Goal: Transaction & Acquisition: Subscribe to service/newsletter

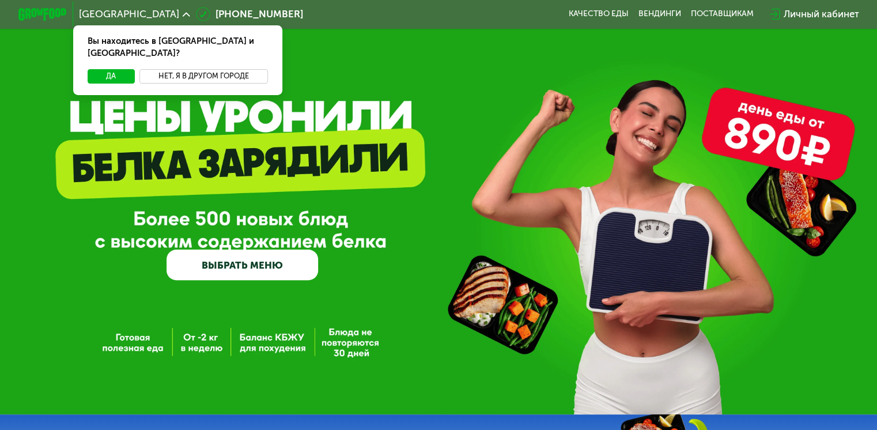
click at [204, 69] on button "Нет, я в другом городе" at bounding box center [203, 76] width 128 height 14
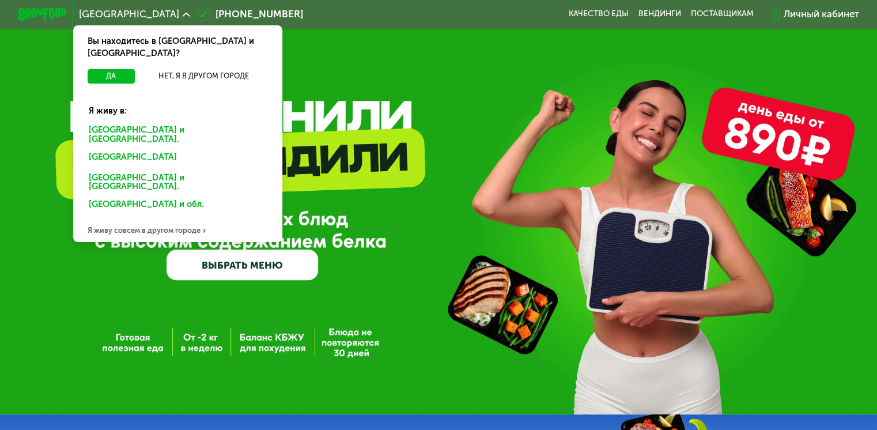
click at [157, 149] on div "[GEOGRAPHIC_DATA] и [GEOGRAPHIC_DATA]." at bounding box center [176, 159] width 190 height 20
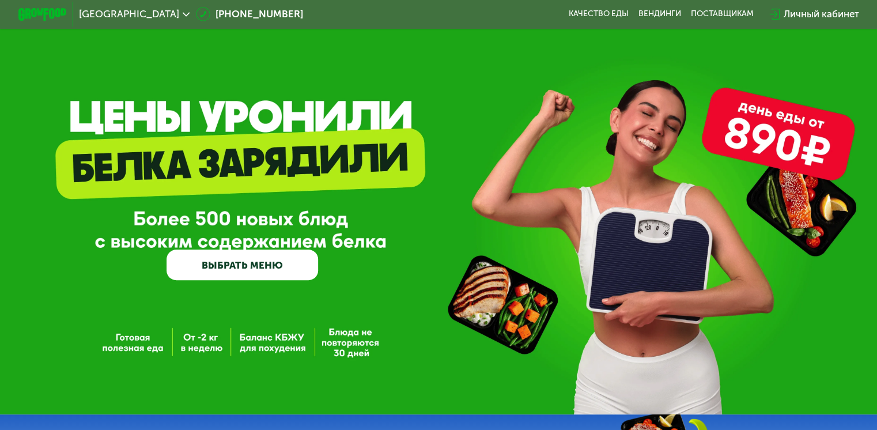
click at [279, 270] on link "ВЫБРАТЬ МЕНЮ" at bounding box center [241, 264] width 151 height 31
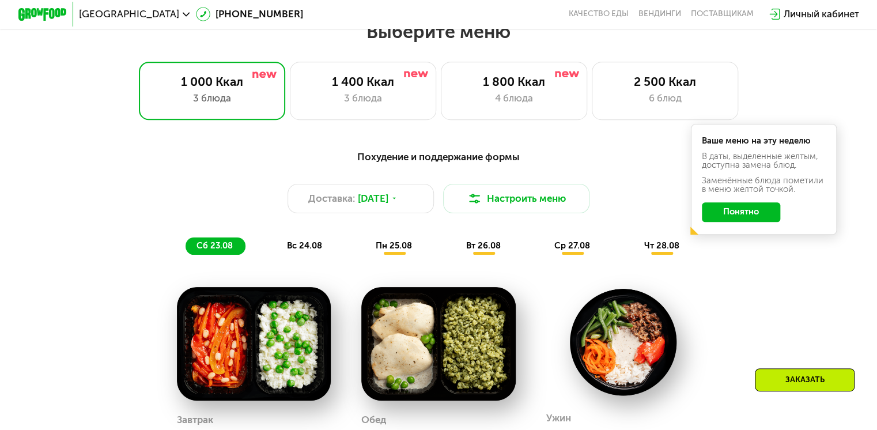
scroll to position [518, 0]
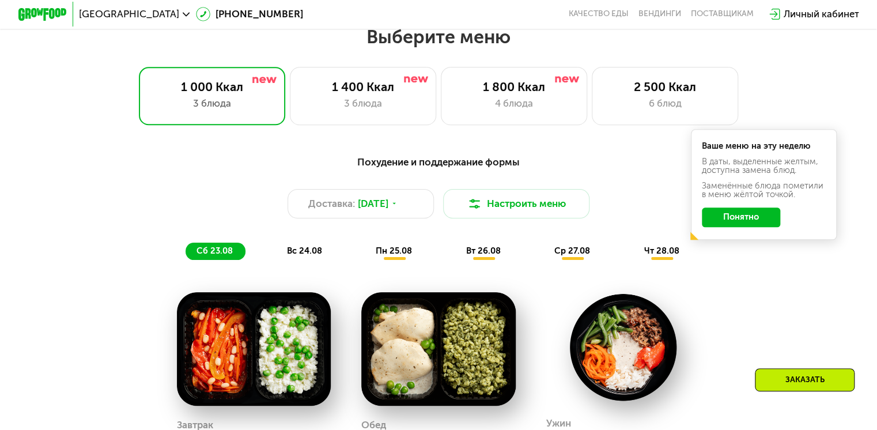
click at [741, 223] on button "Понятно" at bounding box center [740, 217] width 78 height 20
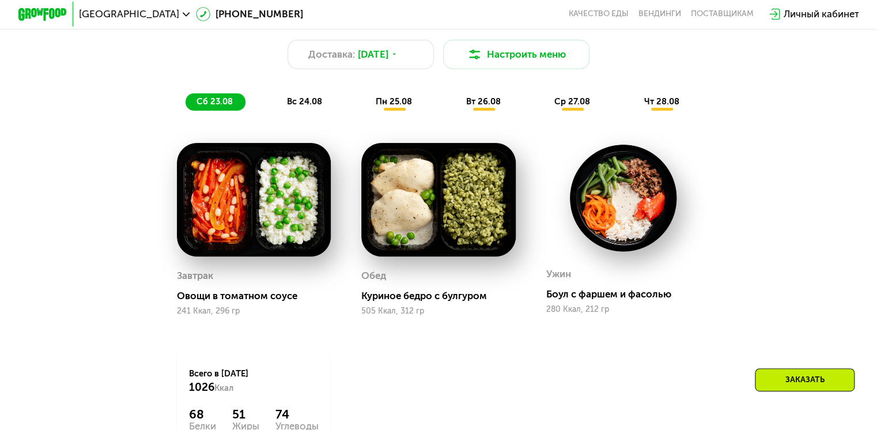
scroll to position [620, 0]
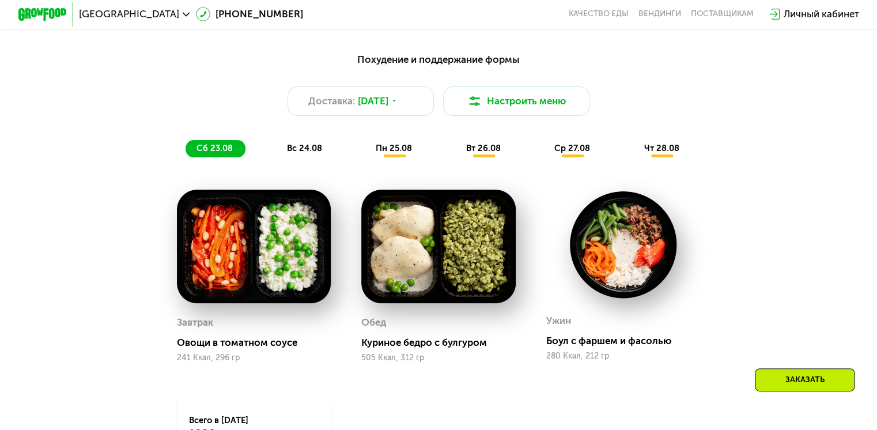
click at [297, 140] on div "Похудение и поддержание формы Доставка: 22 авг, пт Настроить меню сб 23.08 вс 2…" at bounding box center [438, 104] width 720 height 105
click at [310, 153] on span "вс 24.08" at bounding box center [304, 148] width 35 height 10
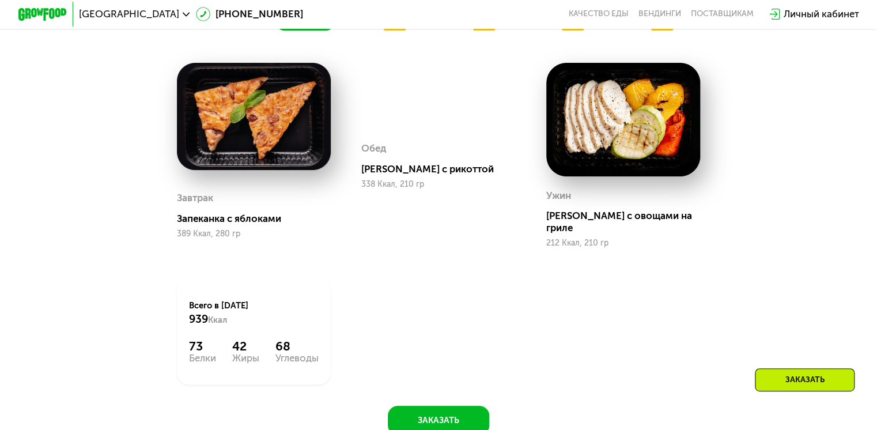
scroll to position [710, 0]
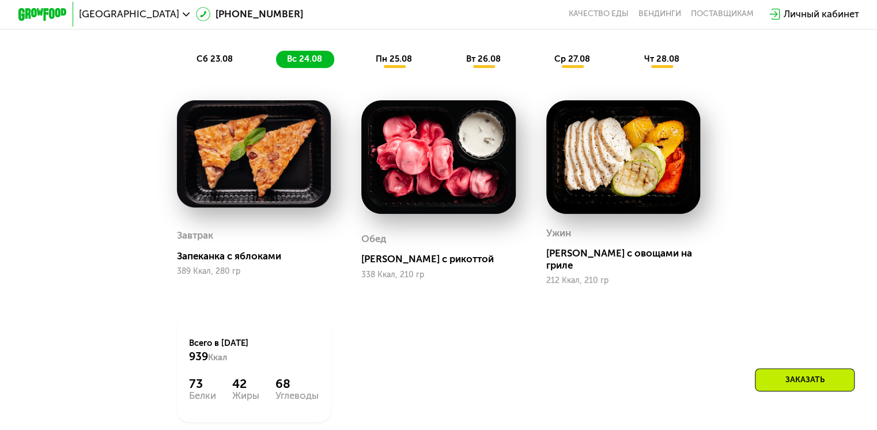
click at [402, 64] on span "пн 25.08" at bounding box center [393, 59] width 36 height 10
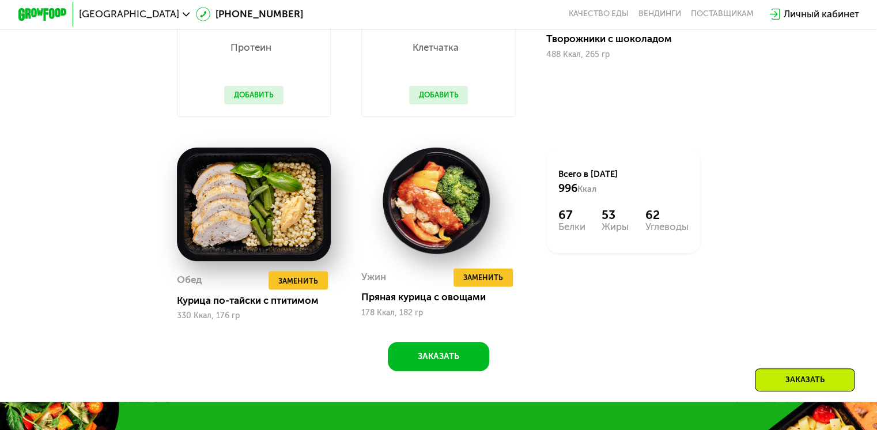
scroll to position [878, 0]
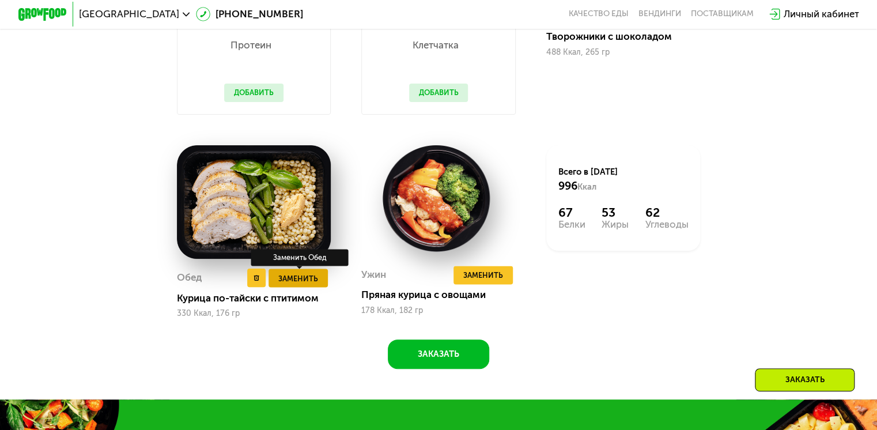
click at [274, 287] on button "Заменить" at bounding box center [297, 277] width 59 height 18
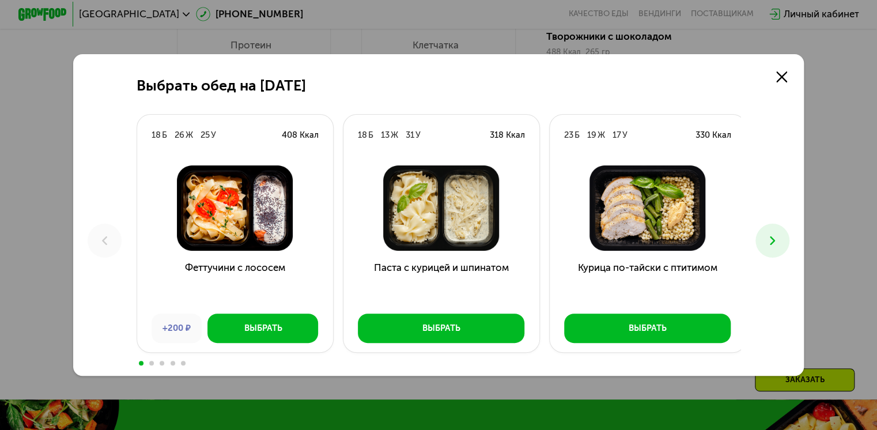
click at [772, 238] on icon at bounding box center [772, 240] width 14 height 14
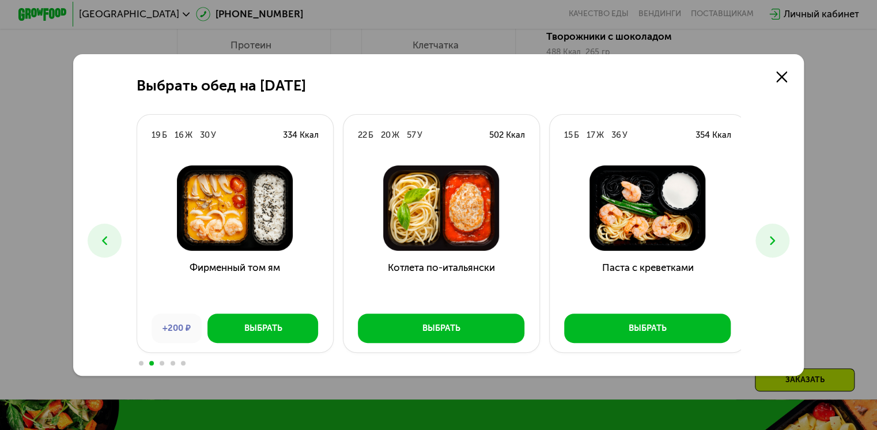
click at [772, 238] on icon at bounding box center [772, 240] width 14 height 14
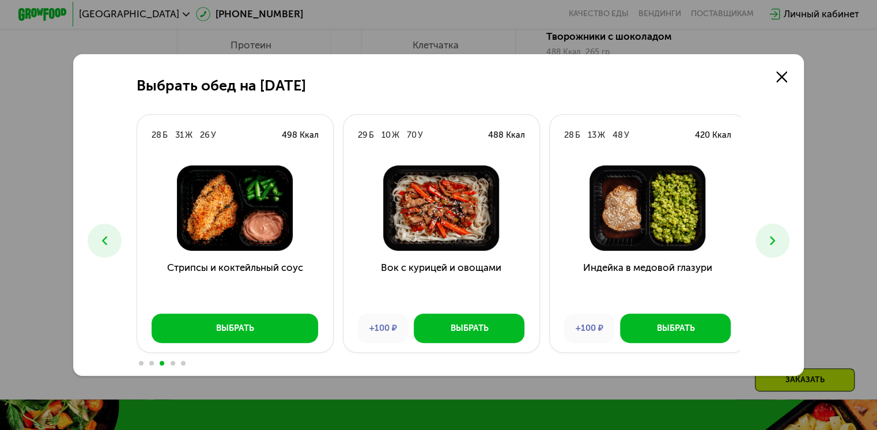
click at [772, 238] on icon at bounding box center [772, 240] width 14 height 14
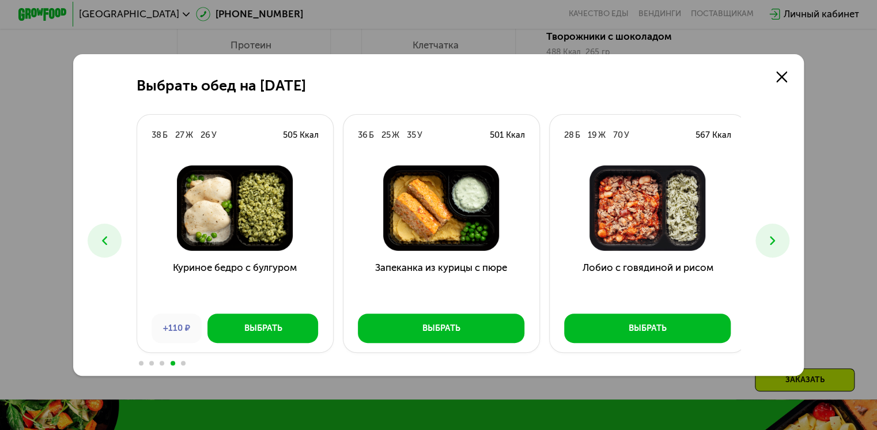
click at [778, 238] on icon at bounding box center [772, 240] width 14 height 14
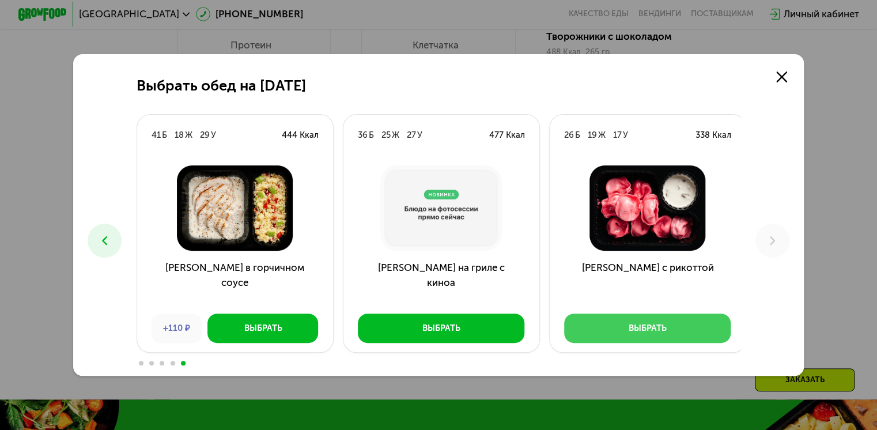
click at [640, 328] on div "Выбрать" at bounding box center [647, 328] width 38 height 12
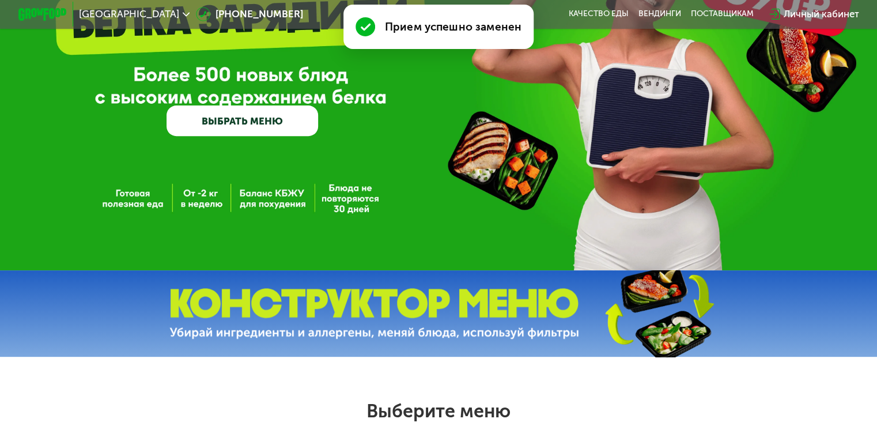
scroll to position [0, 0]
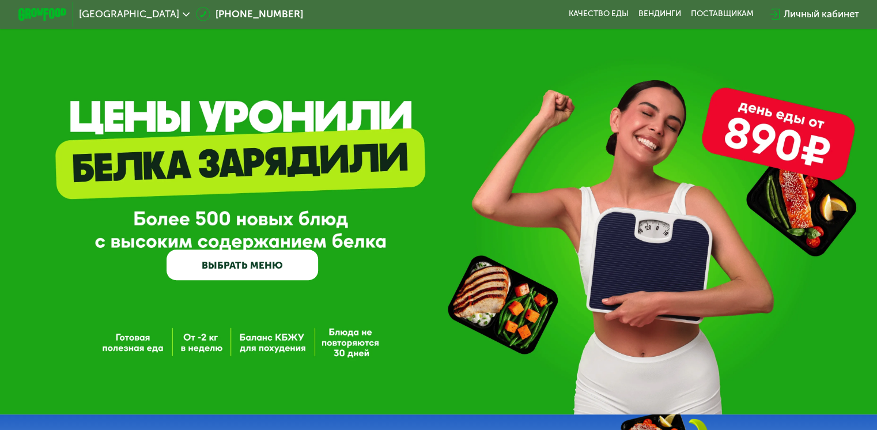
click at [300, 275] on link "ВЫБРАТЬ МЕНЮ" at bounding box center [241, 264] width 151 height 31
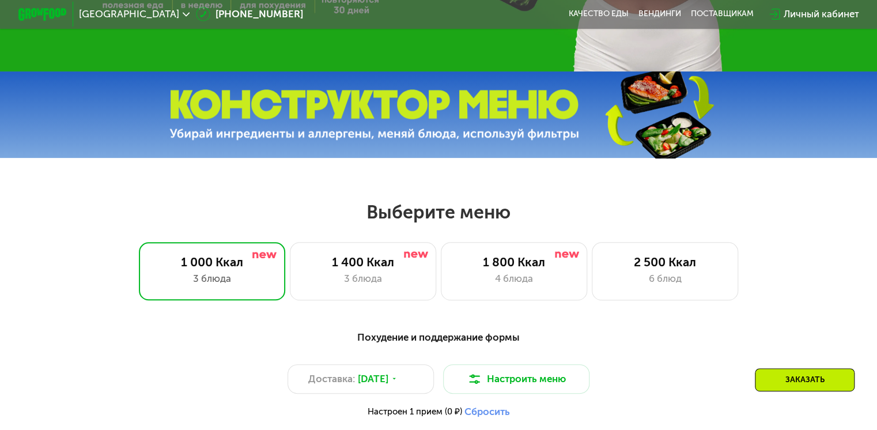
scroll to position [518, 0]
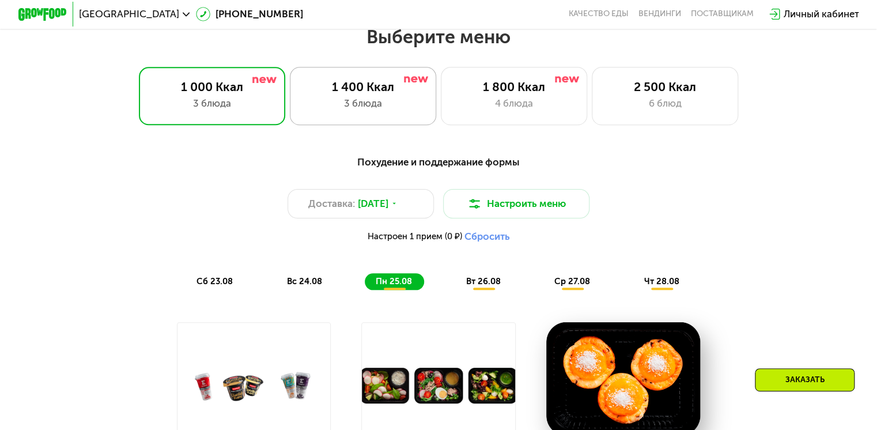
click at [350, 111] on div "3 блюда" at bounding box center [362, 103] width 120 height 14
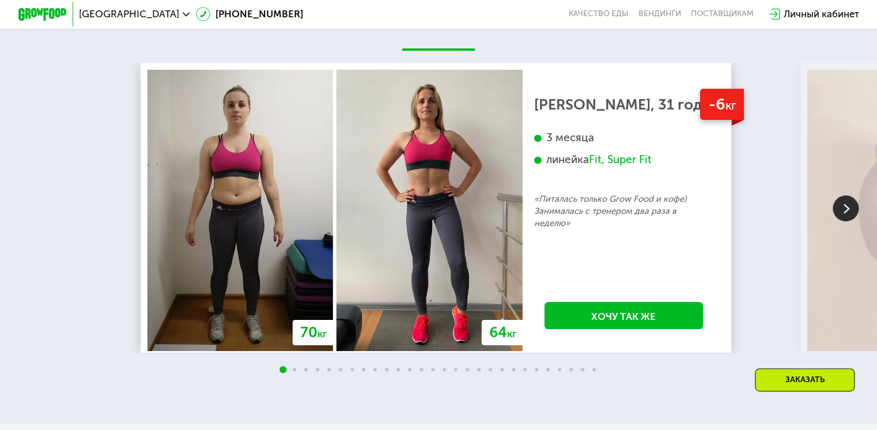
scroll to position [2039, 0]
